Goal: Task Accomplishment & Management: Manage account settings

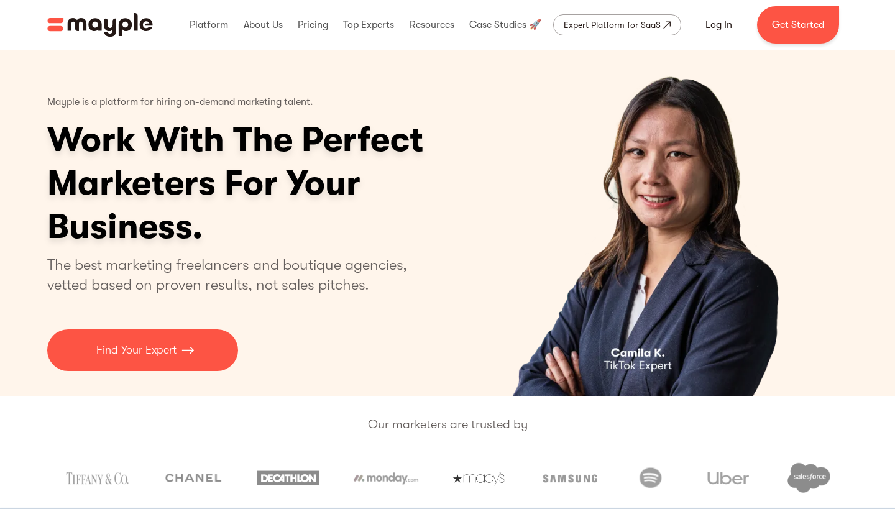
scroll to position [1, 0]
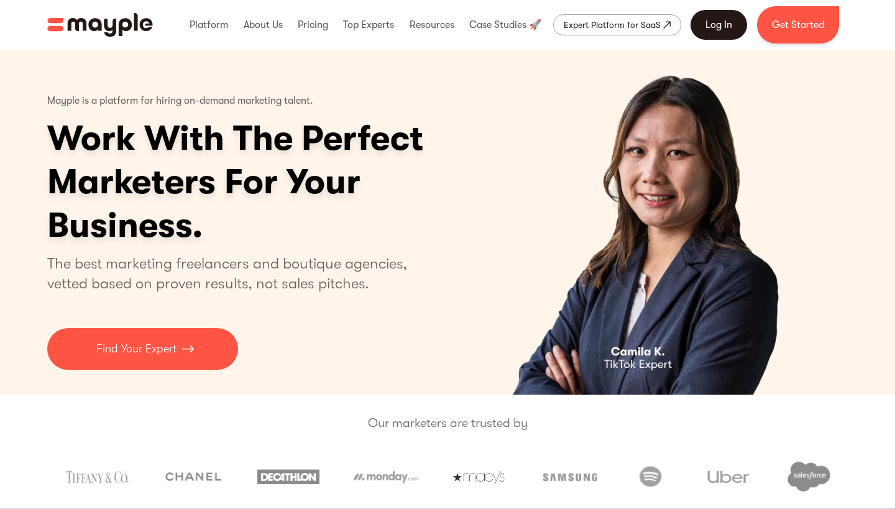
click at [727, 25] on link "Log In" at bounding box center [719, 25] width 57 height 30
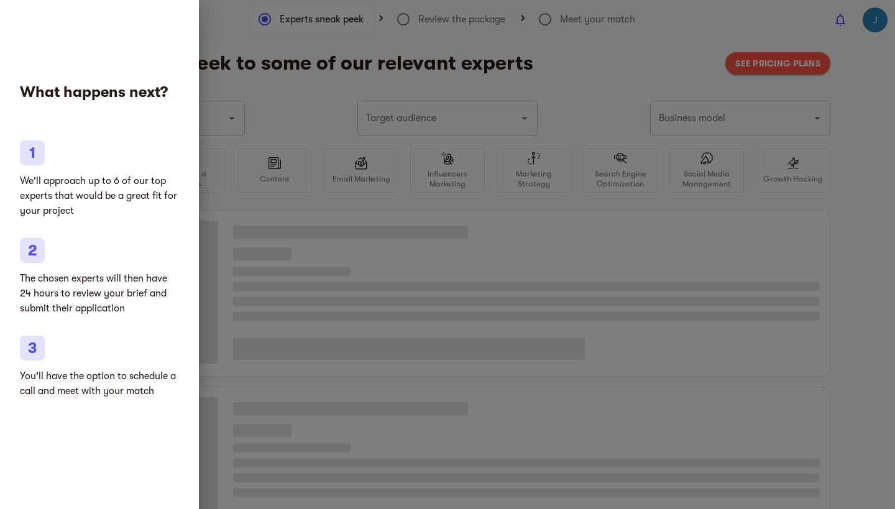
click at [288, 287] on div at bounding box center [447, 254] width 895 height 509
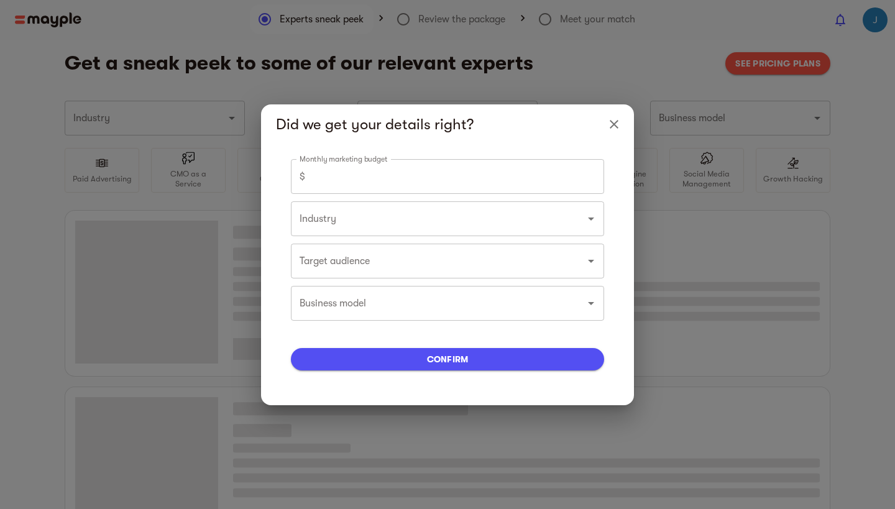
type input "Marketing agencies"
type input "0"
type input "Marketing agencies"
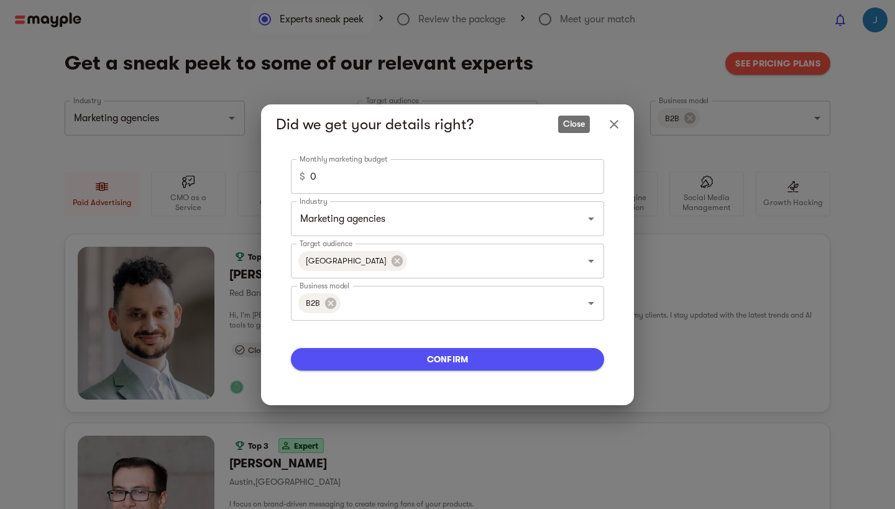
click at [613, 123] on icon "Close" at bounding box center [614, 124] width 9 height 9
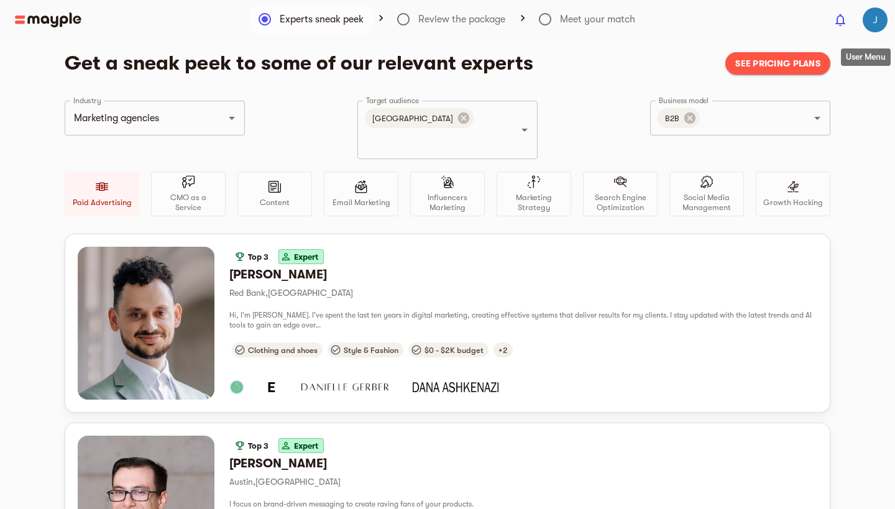
click at [882, 10] on img "button" at bounding box center [875, 19] width 25 height 25
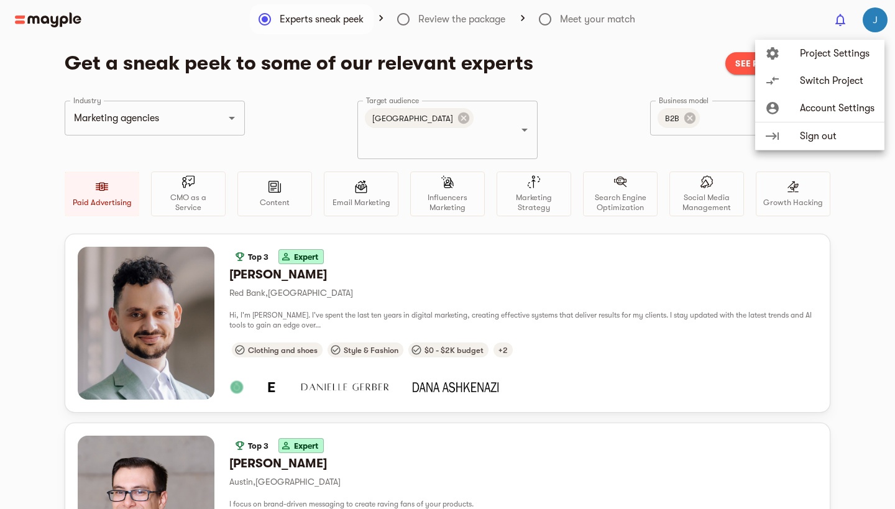
click at [842, 116] on li "account_circle Account Settings" at bounding box center [819, 108] width 129 height 28
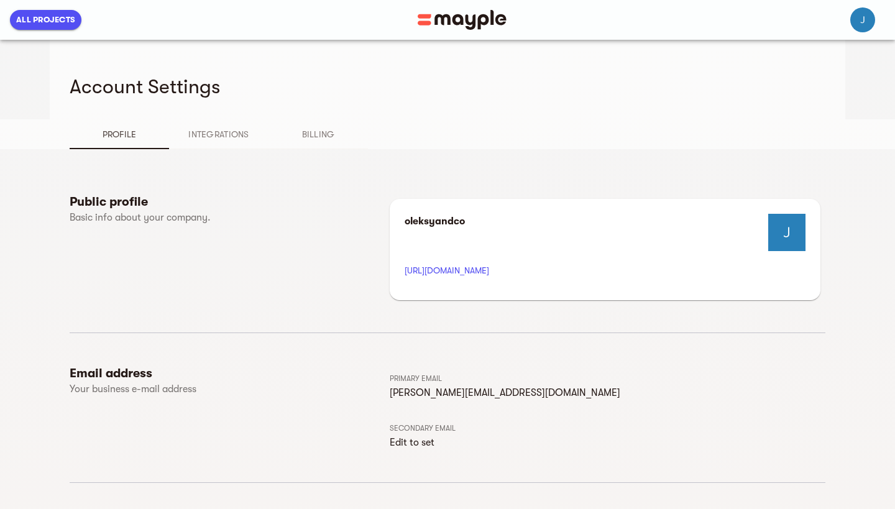
click at [235, 144] on button "Integrations" at bounding box center [218, 134] width 99 height 30
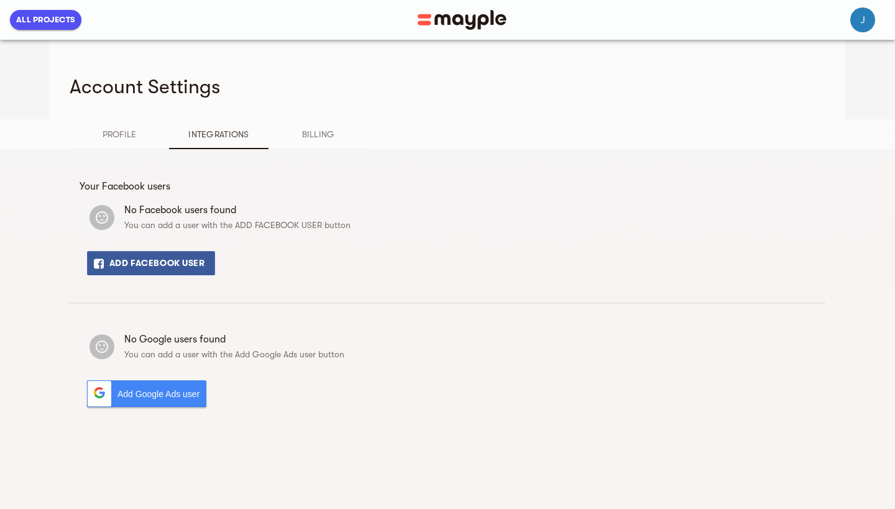
click at [328, 130] on span "Billing" at bounding box center [318, 134] width 85 height 15
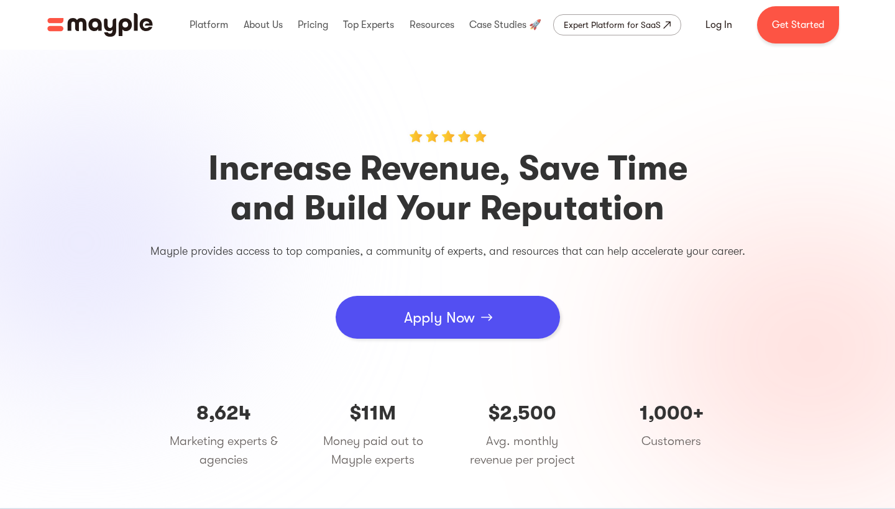
click at [437, 309] on div "Apply Now" at bounding box center [439, 317] width 71 height 37
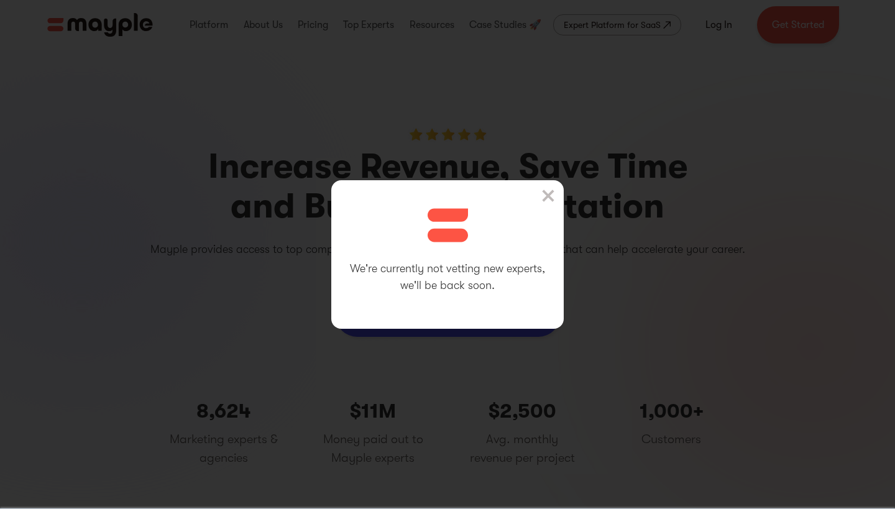
scroll to position [4, 0]
drag, startPoint x: 492, startPoint y: 287, endPoint x: 349, endPoint y: 266, distance: 143.9
click at [350, 266] on p "We're currently not vetting new experts, we'll be back soon." at bounding box center [447, 277] width 195 height 34
